Goal: Navigation & Orientation: Find specific page/section

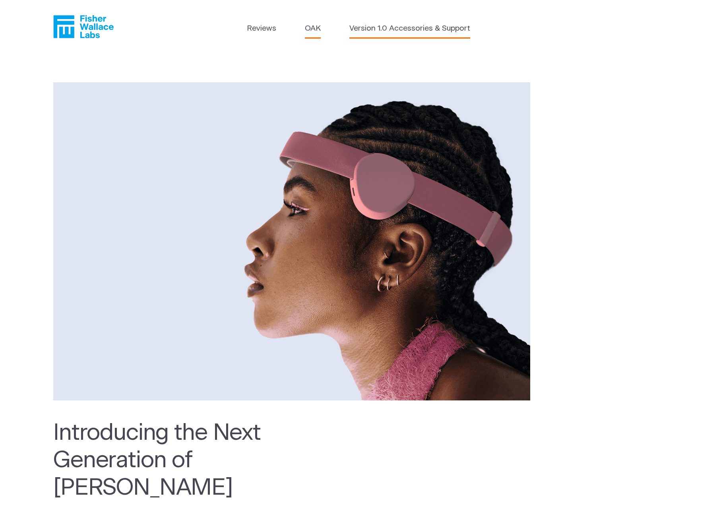
click at [403, 33] on link "Version 1.0 Accessories & Support" at bounding box center [409, 29] width 121 height 12
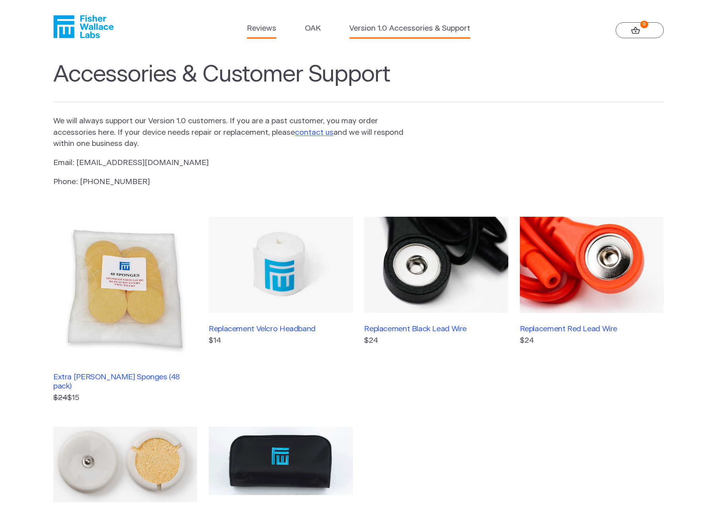
click at [269, 33] on link "Reviews" at bounding box center [261, 29] width 29 height 12
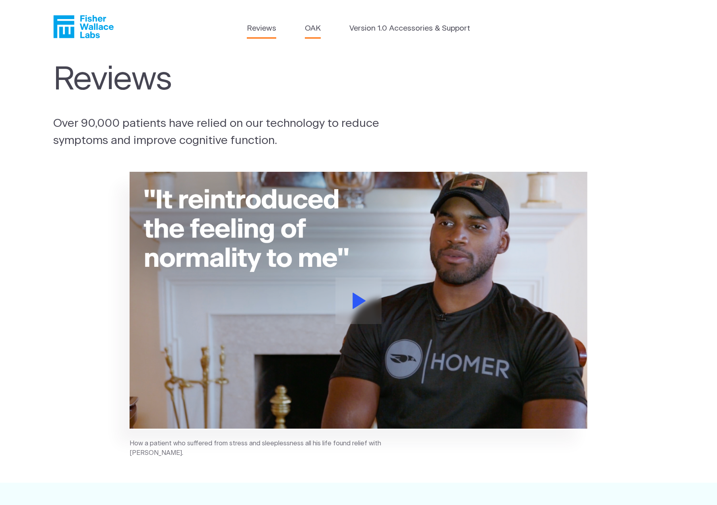
click at [305, 27] on link "OAK" at bounding box center [313, 29] width 16 height 12
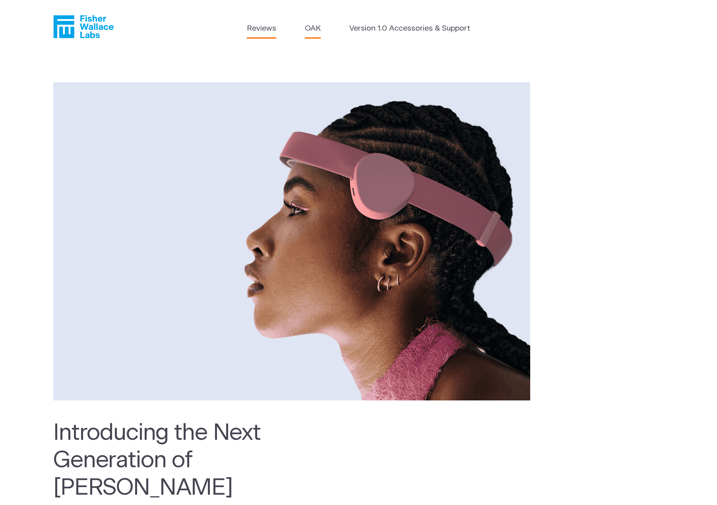
click at [262, 28] on link "Reviews" at bounding box center [261, 29] width 29 height 12
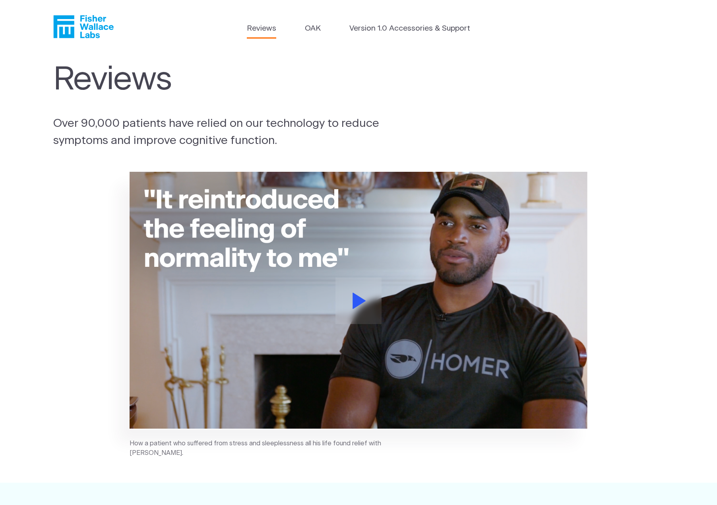
click at [97, 20] on icon "Fisher Wallace" at bounding box center [86, 26] width 54 height 23
